Goal: Information Seeking & Learning: Learn about a topic

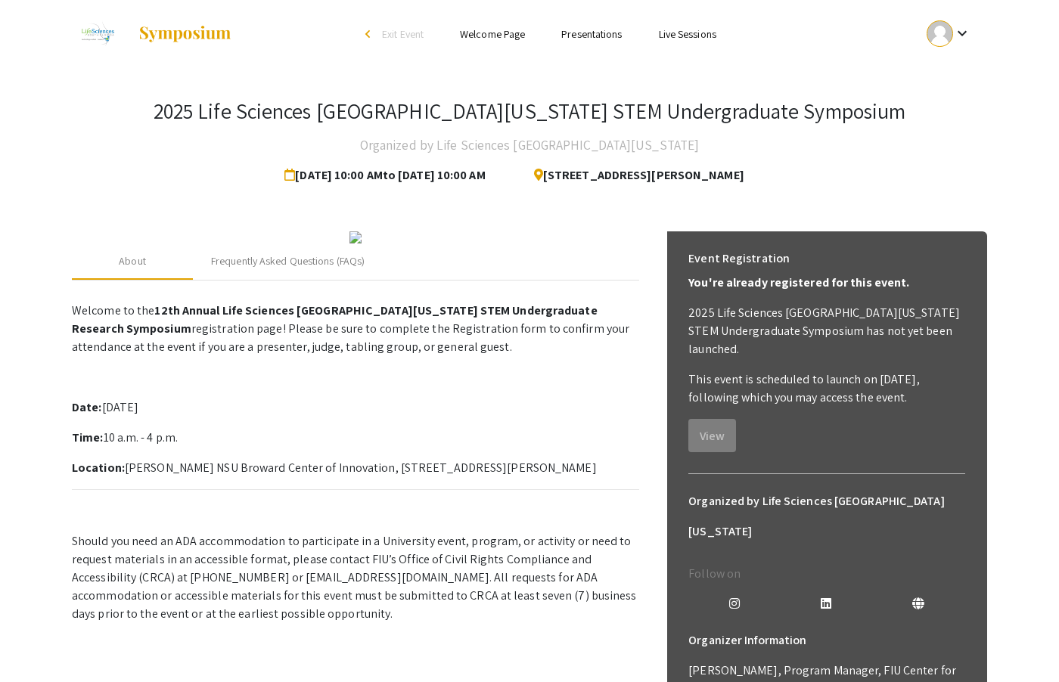
click at [956, 35] on mat-icon "keyboard_arrow_down" at bounding box center [962, 33] width 18 height 18
click at [982, 104] on button "My Submissions" at bounding box center [957, 111] width 93 height 36
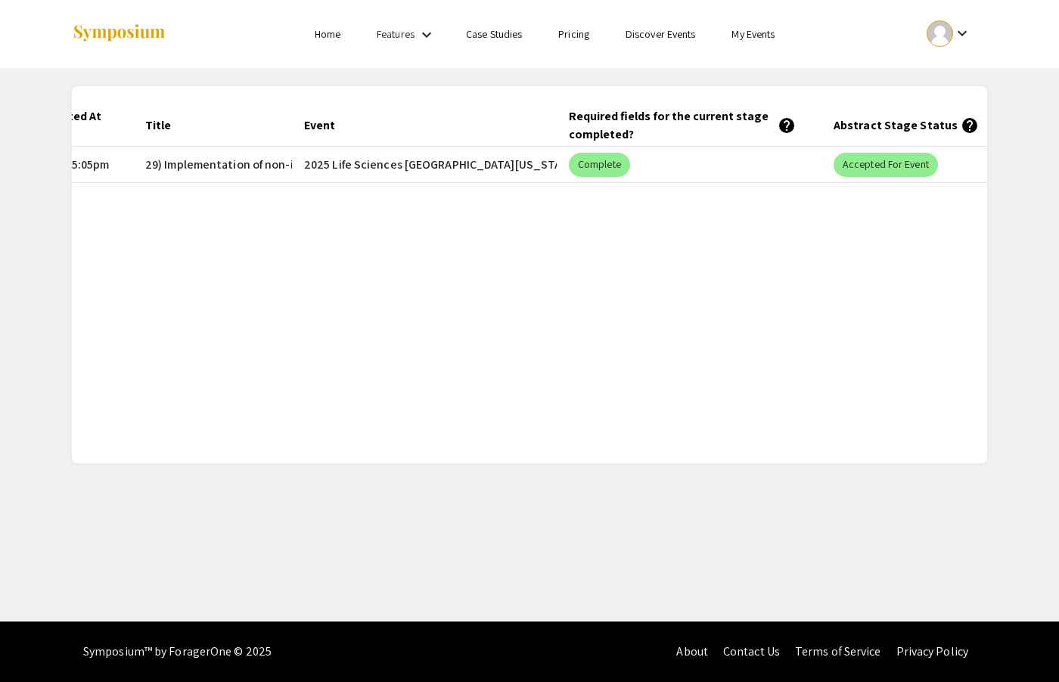
scroll to position [0, 120]
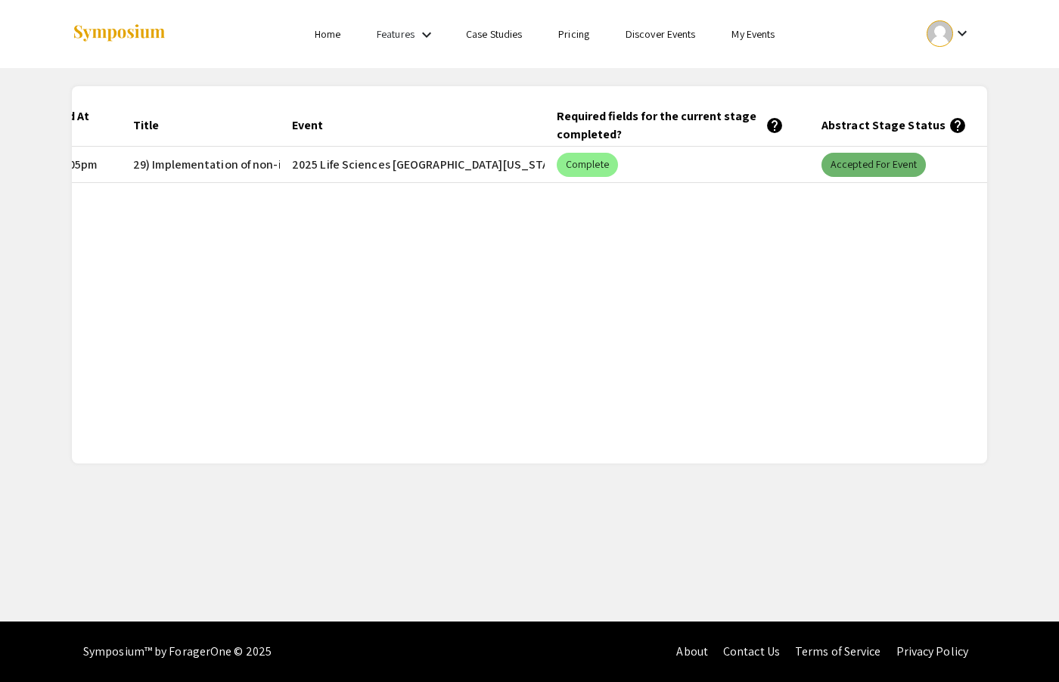
click at [858, 159] on mat-chip "Accepted for Event" at bounding box center [873, 165] width 104 height 24
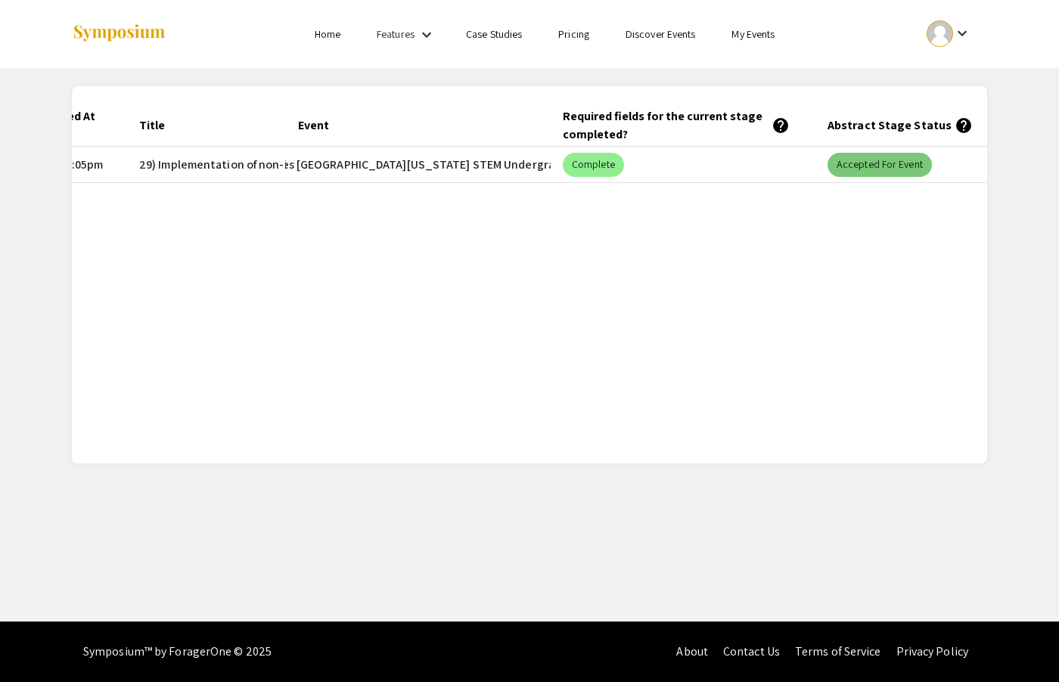
scroll to position [0, 0]
click at [868, 172] on mat-chip "Accepted for Event" at bounding box center [879, 165] width 104 height 24
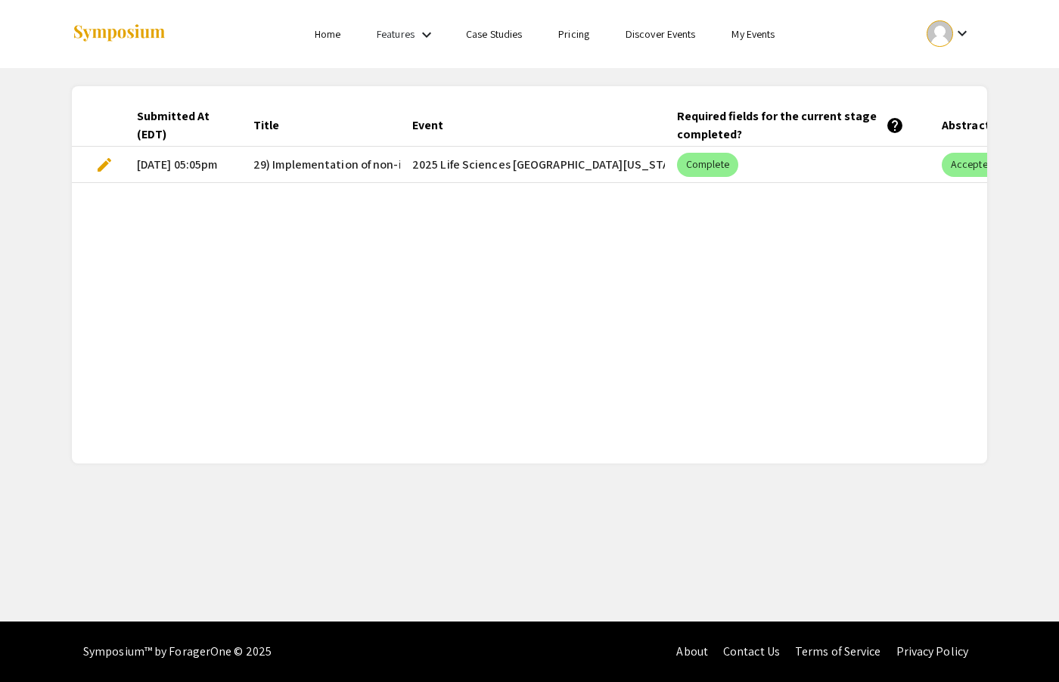
click at [965, 35] on mat-icon "keyboard_arrow_down" at bounding box center [962, 33] width 18 height 18
click at [963, 78] on button "My Account" at bounding box center [957, 75] width 93 height 36
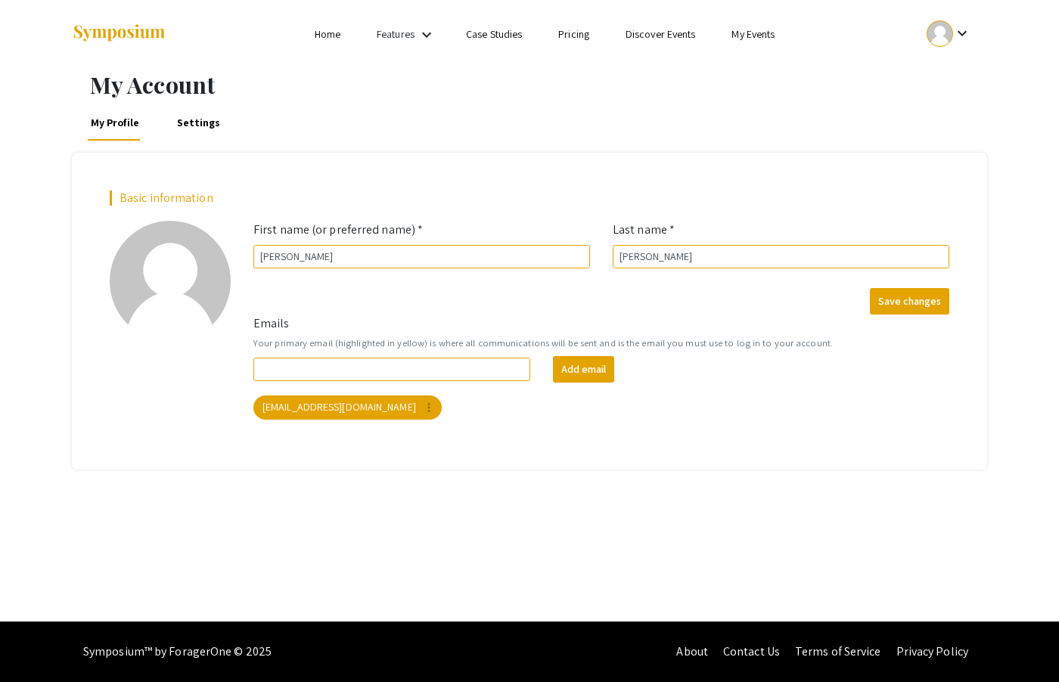
click at [747, 42] on li "My Events" at bounding box center [752, 34] width 79 height 18
click at [744, 31] on link "My Events" at bounding box center [752, 34] width 43 height 14
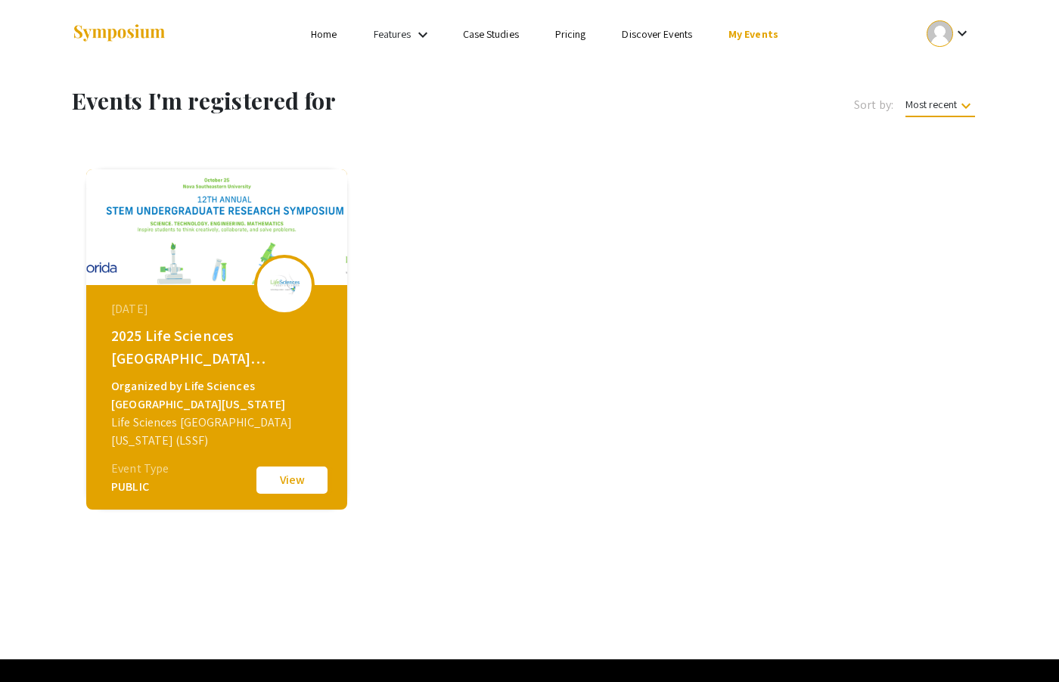
click at [268, 483] on button "View" at bounding box center [292, 480] width 76 height 32
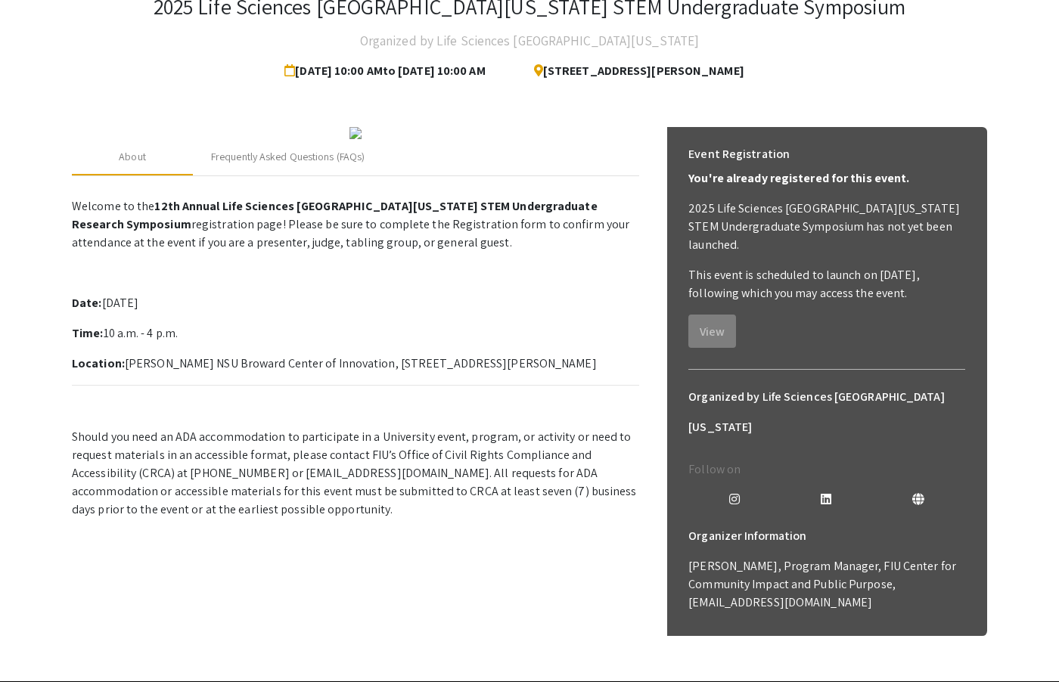
scroll to position [152, 0]
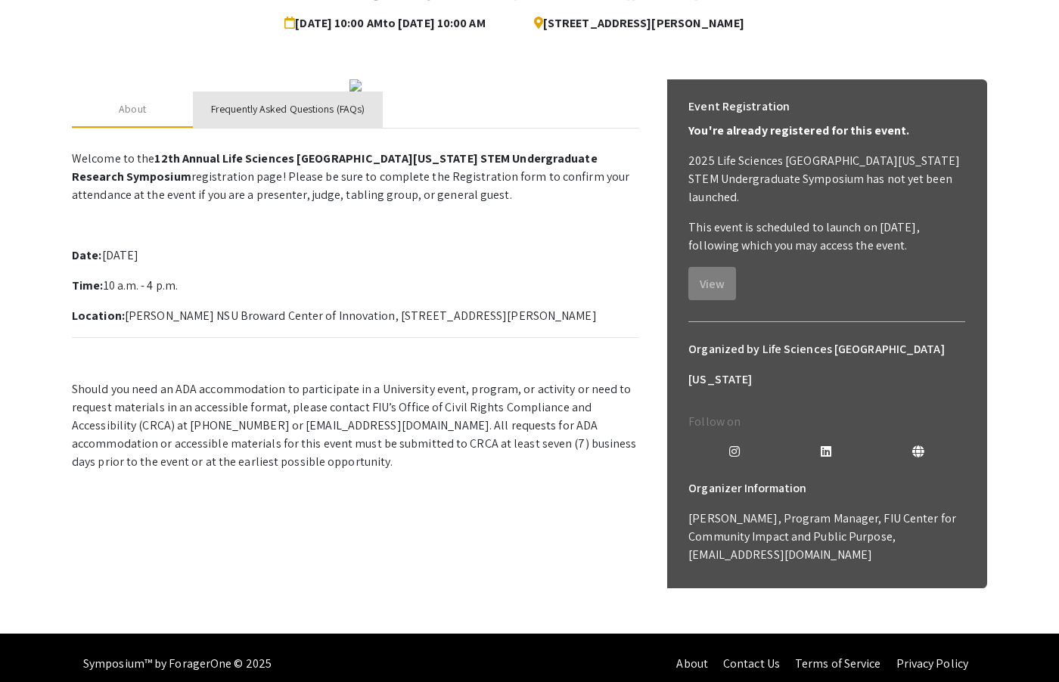
click at [293, 117] on div "Frequently Asked Questions (FAQs)" at bounding box center [288, 109] width 154 height 16
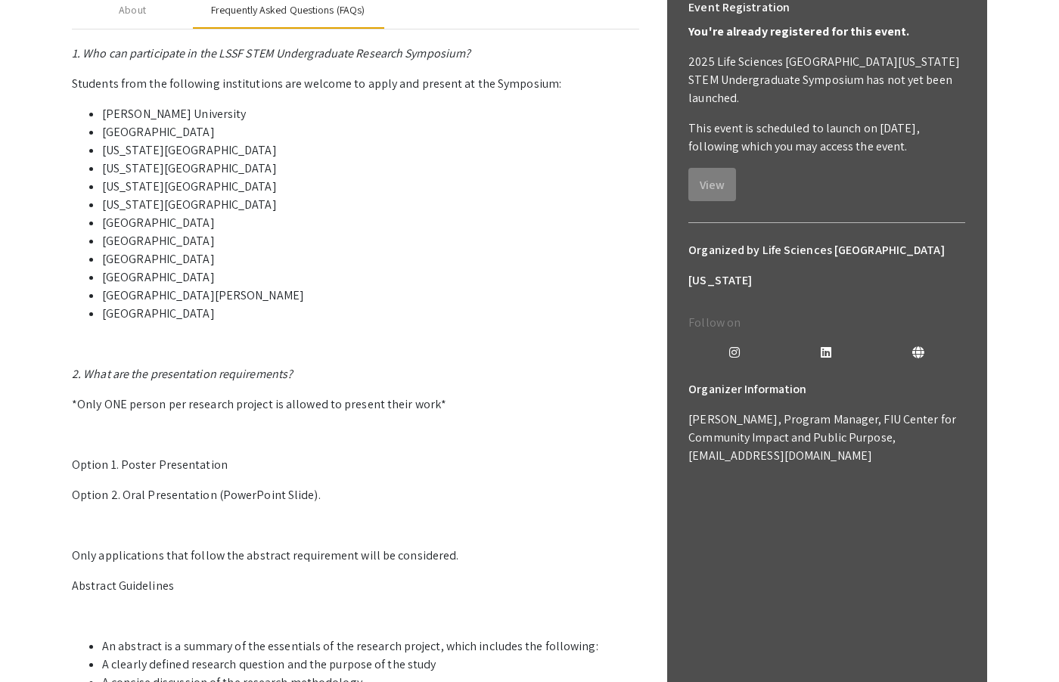
scroll to position [250, 0]
click at [126, 19] on div "About" at bounding box center [132, 11] width 27 height 16
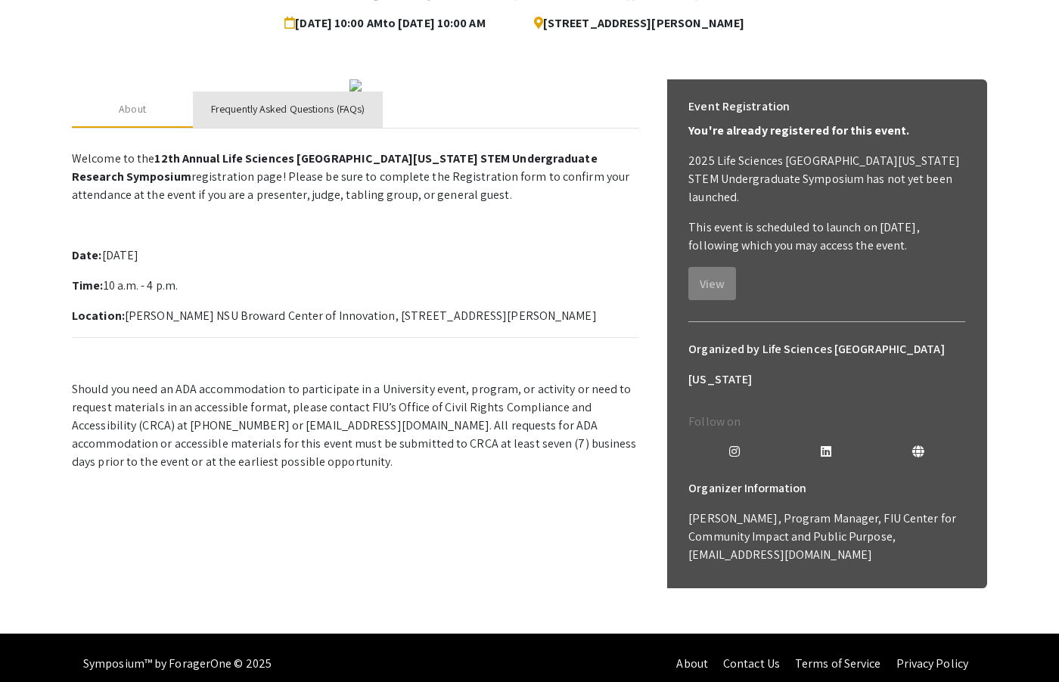
click at [291, 128] on div "Frequently Asked Questions (FAQs)" at bounding box center [288, 110] width 190 height 36
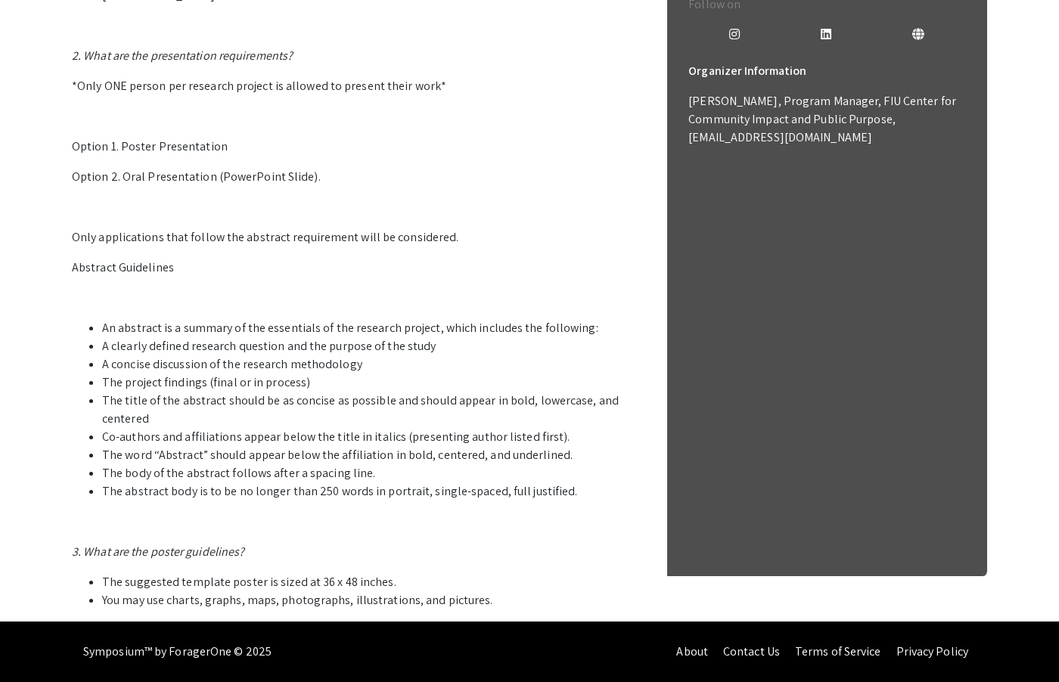
scroll to position [0, 0]
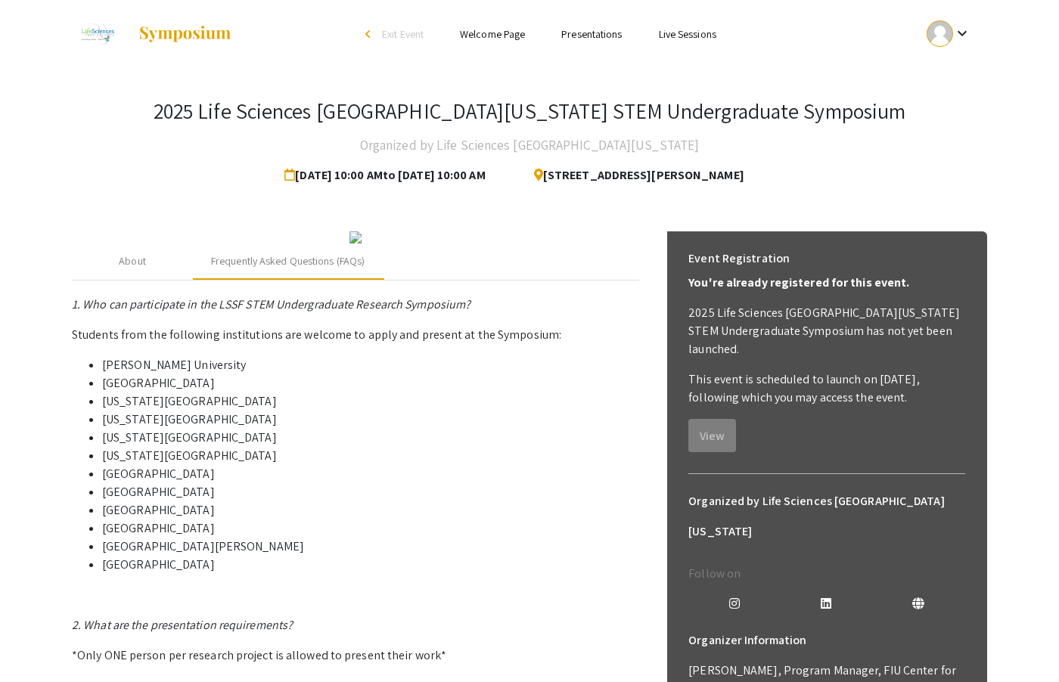
drag, startPoint x: 286, startPoint y: 114, endPoint x: 952, endPoint y: 113, distance: 666.4
click at [951, 116] on div "2025 Life Sciences [GEOGRAPHIC_DATA][US_STATE] STEM Undergraduate Symposium Org…" at bounding box center [529, 144] width 915 height 92
click at [923, 113] on div "2025 Life Sciences [GEOGRAPHIC_DATA][US_STATE] STEM Undergraduate Symposium Org…" at bounding box center [529, 144] width 915 height 92
drag, startPoint x: 816, startPoint y: 113, endPoint x: 285, endPoint y: 115, distance: 531.0
click at [285, 115] on h3 "2025 Life Sciences [GEOGRAPHIC_DATA][US_STATE] STEM Undergraduate Symposium" at bounding box center [530, 111] width 753 height 26
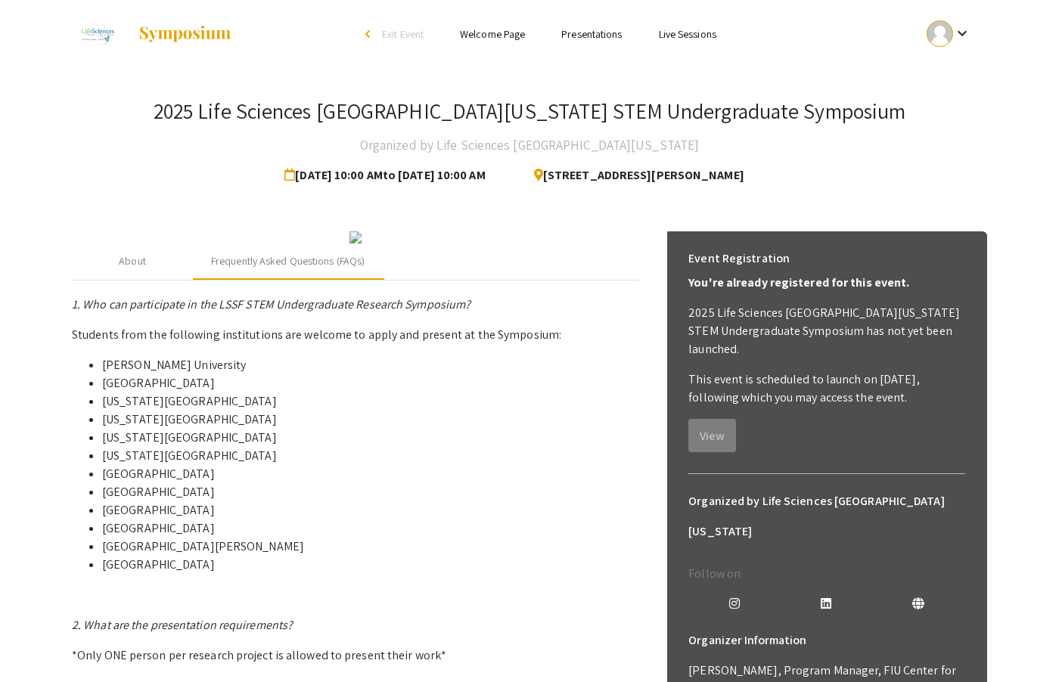
copy h3 "Life Sciences [GEOGRAPHIC_DATA][US_STATE] STEM Undergraduate Symposium"
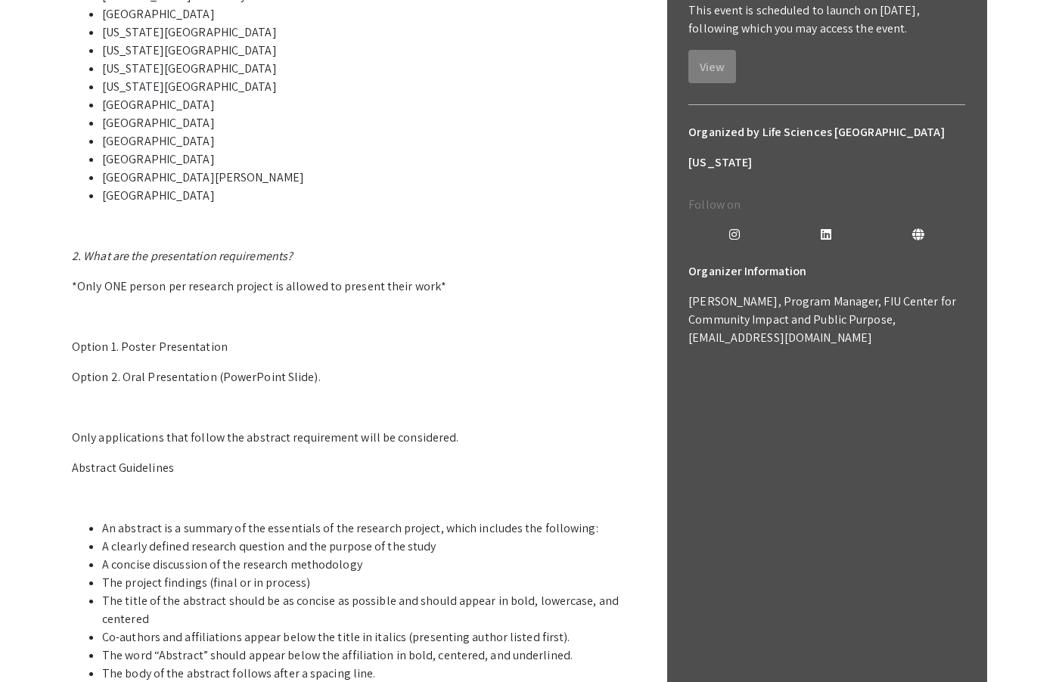
scroll to position [708, 0]
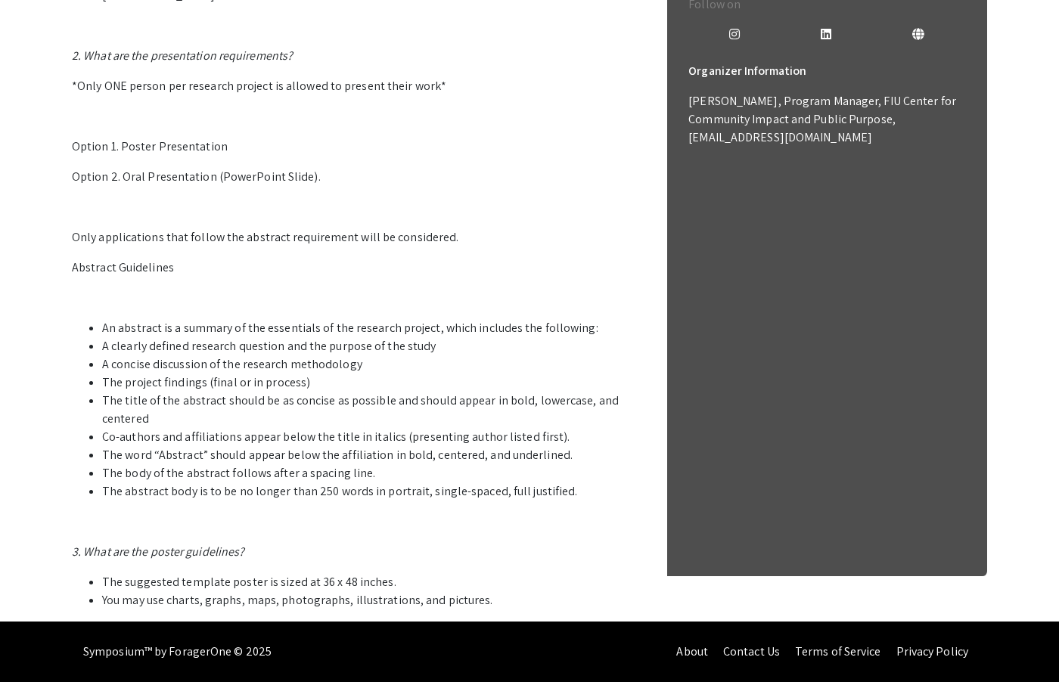
copy body "Skip navigation arrow_back_ios Exit Event Welcome Page Presentations Live Sessi…"
click at [416, 249] on p "1. Who can participate in the LSSF STEM Undergraduate Research Symposium? Stude…" at bounding box center [355, 167] width 567 height 883
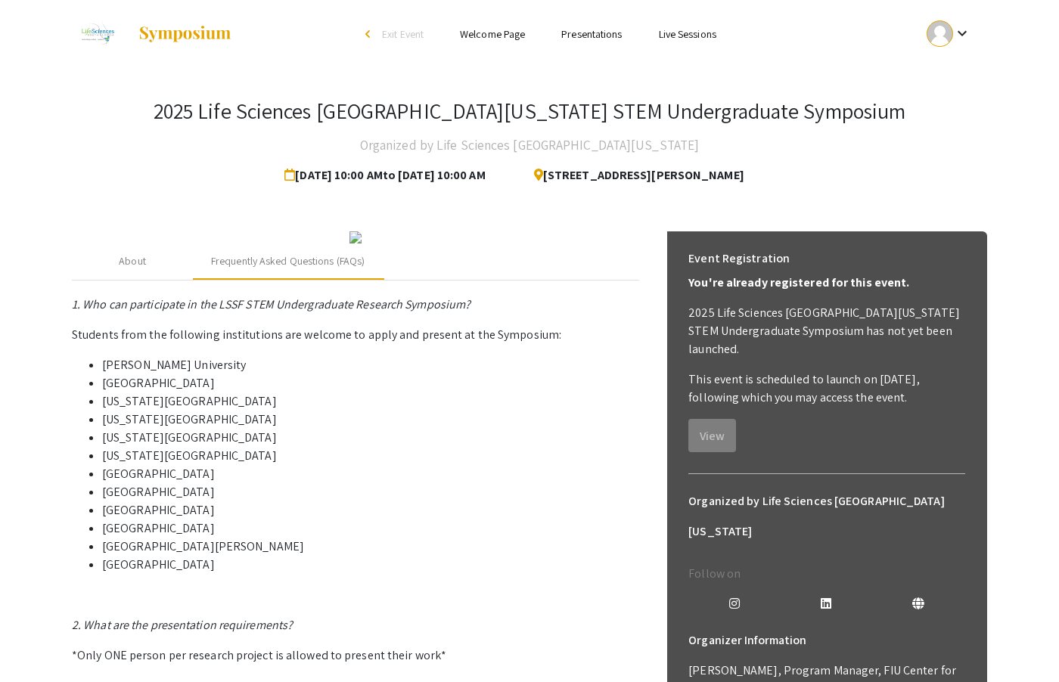
drag, startPoint x: 498, startPoint y: 604, endPoint x: 94, endPoint y: 288, distance: 513.1
copy div "Lorem Ipsumdolor Sitam Consectet (ADIp) 6. Eli sed doeiusmodte in utl ETDO MAGN…"
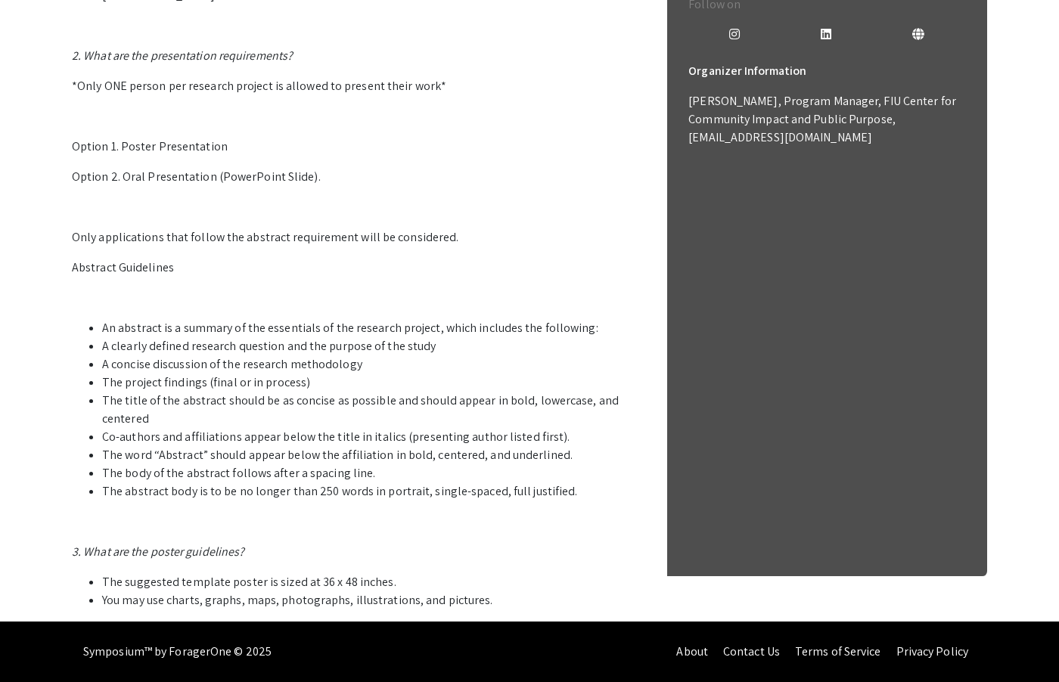
click at [407, 307] on p "1. Who can participate in the LSSF STEM Undergraduate Research Symposium? Stude…" at bounding box center [355, 167] width 567 height 883
